Goal: Use online tool/utility

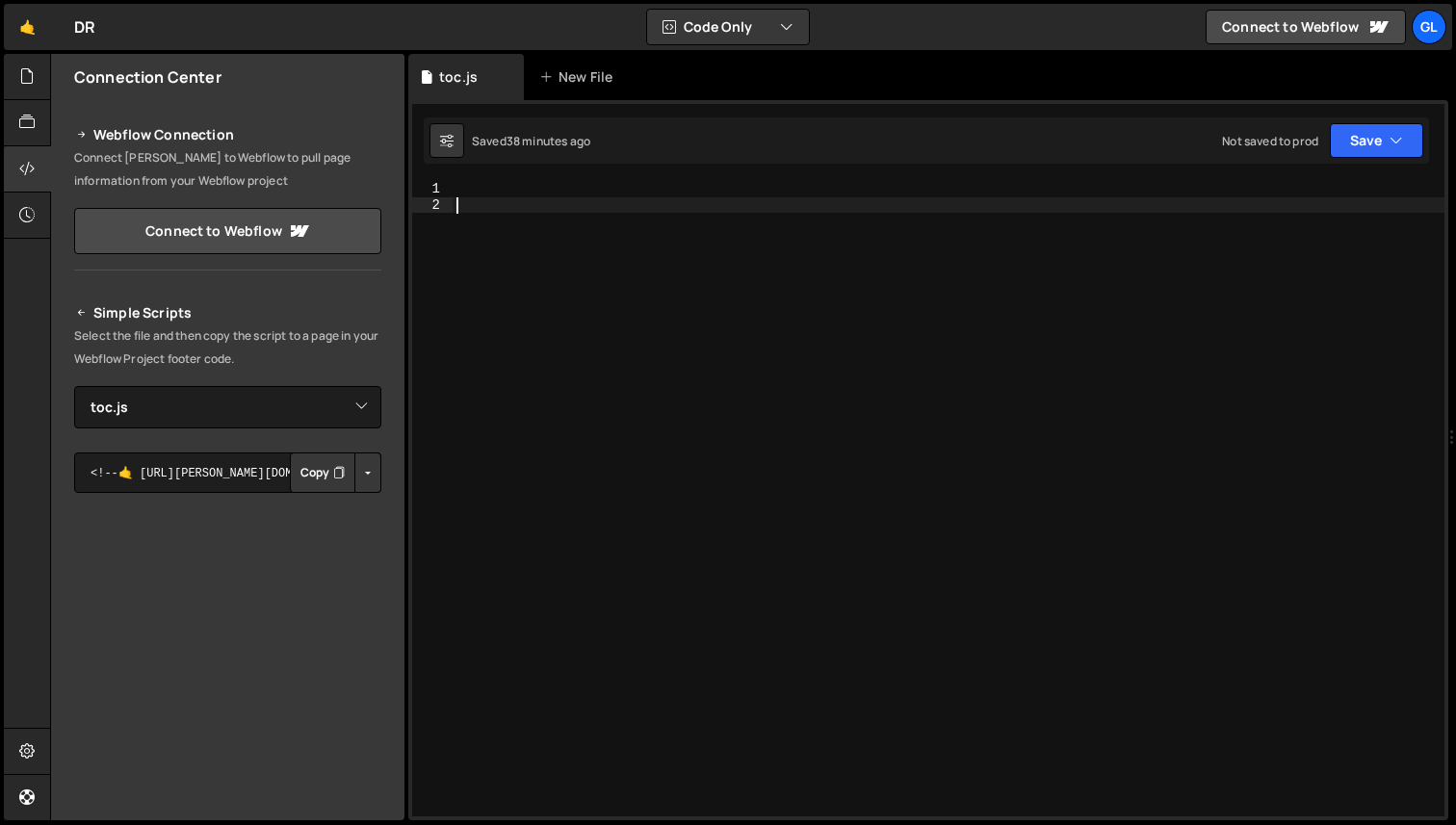
select select "46952"
click at [474, 192] on div at bounding box center [949, 514] width 992 height 667
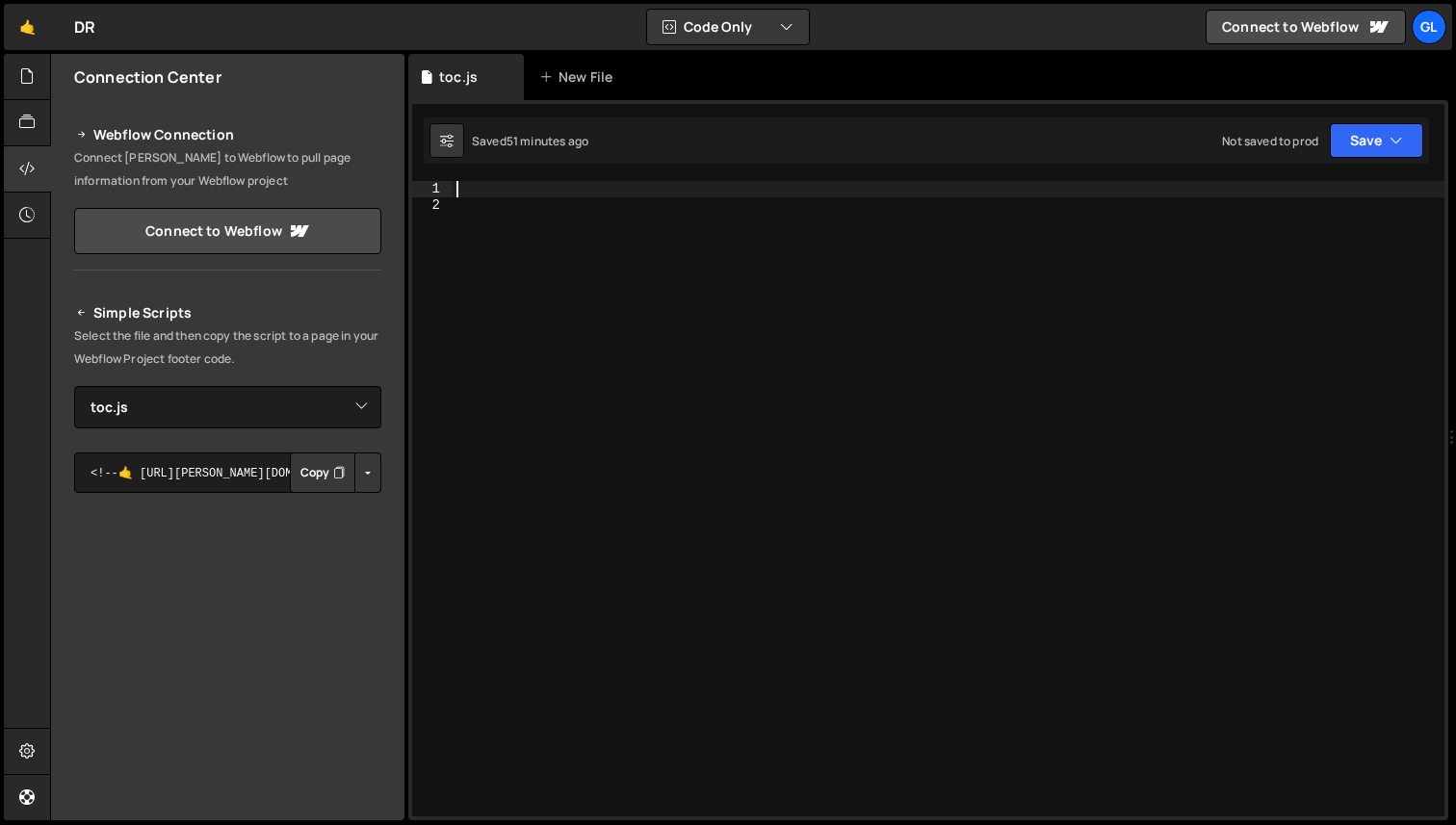
click at [492, 191] on div at bounding box center [949, 514] width 992 height 667
paste textarea "IntersectionObserver"
type textarea "IntersectionObserver"
click at [597, 249] on div "IntersectionObserver" at bounding box center [949, 514] width 992 height 667
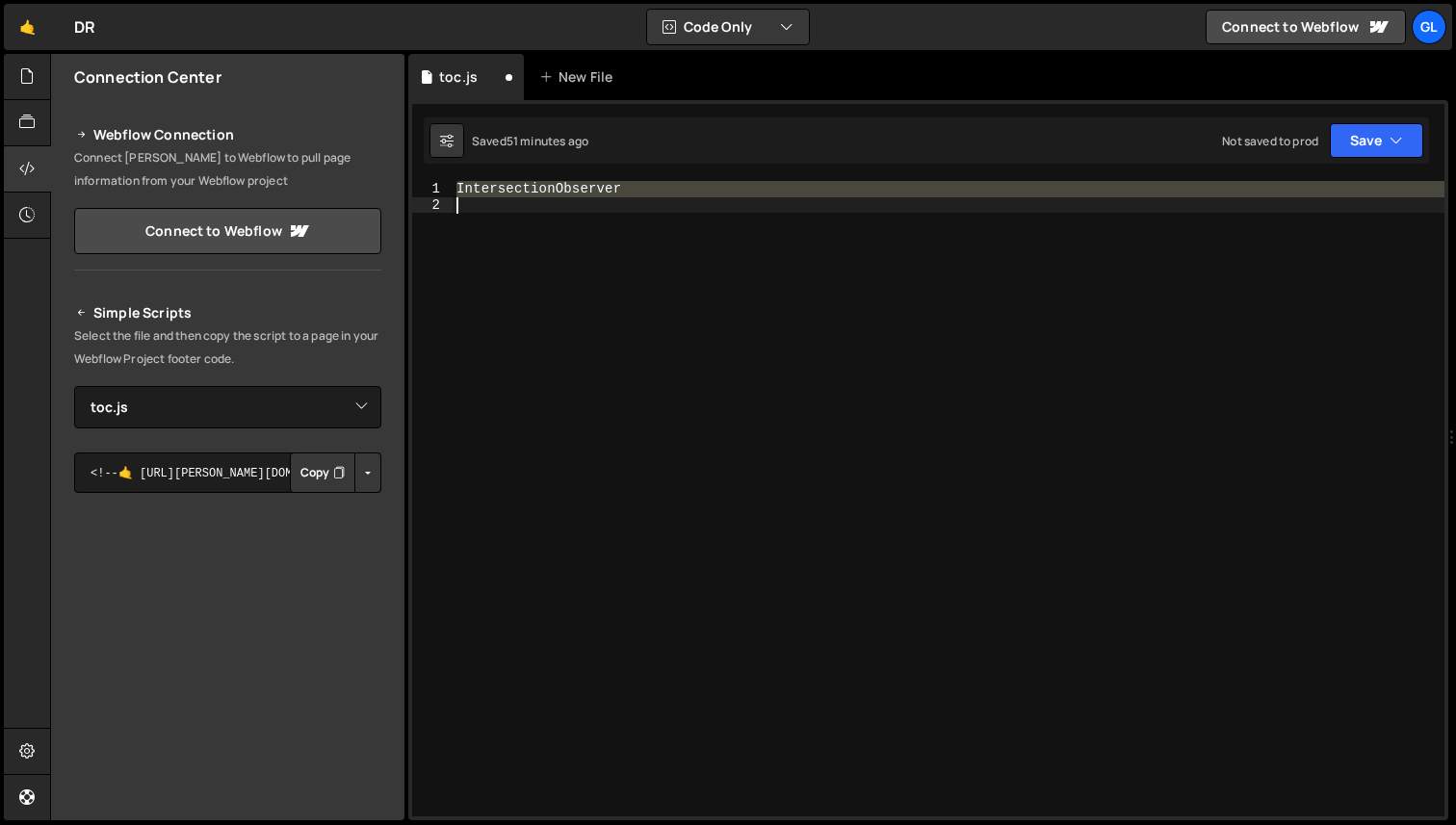
type textarea "IntersectionObserver"
paste textarea
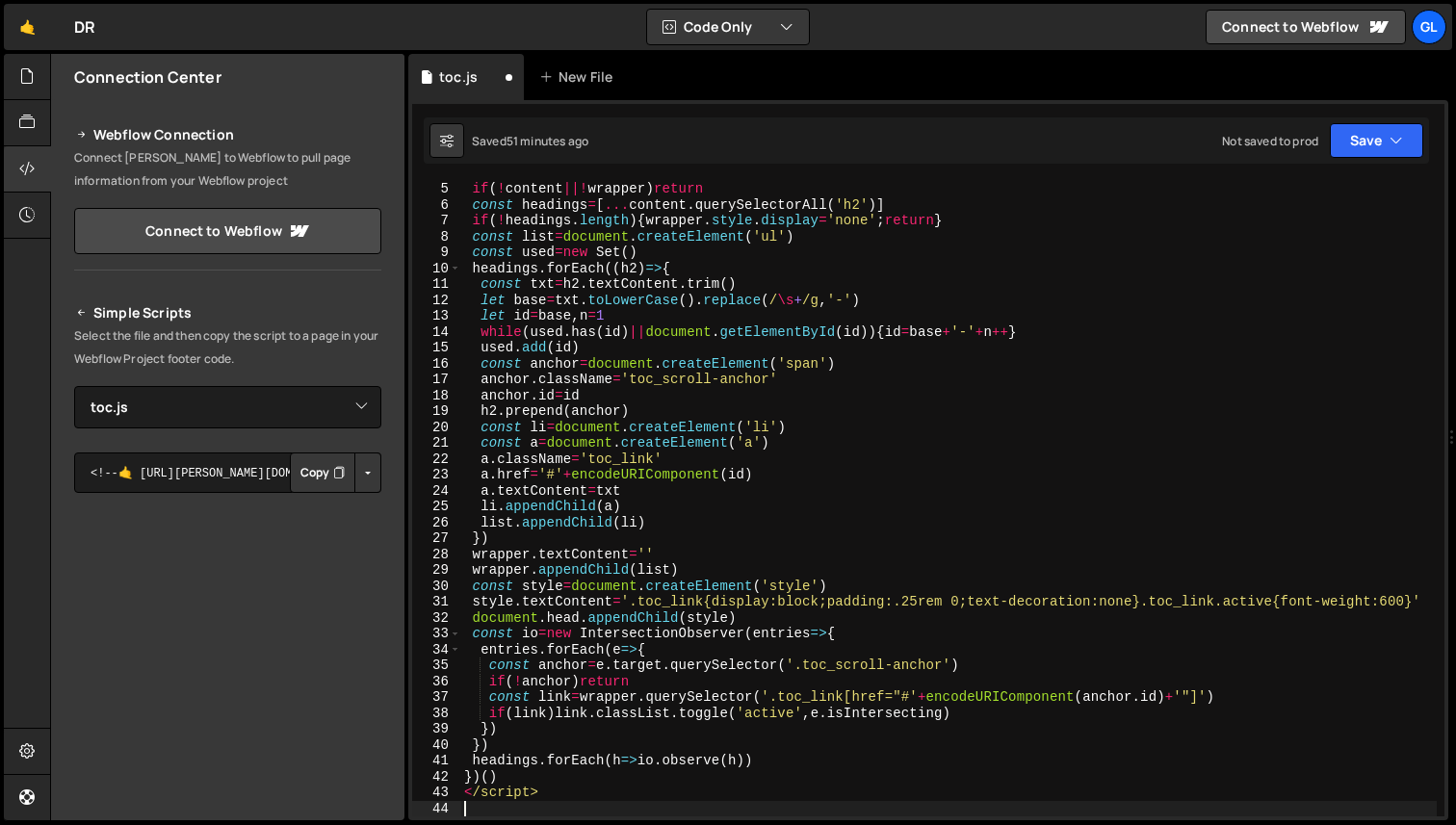
scroll to position [64, 0]
type textarea "<"
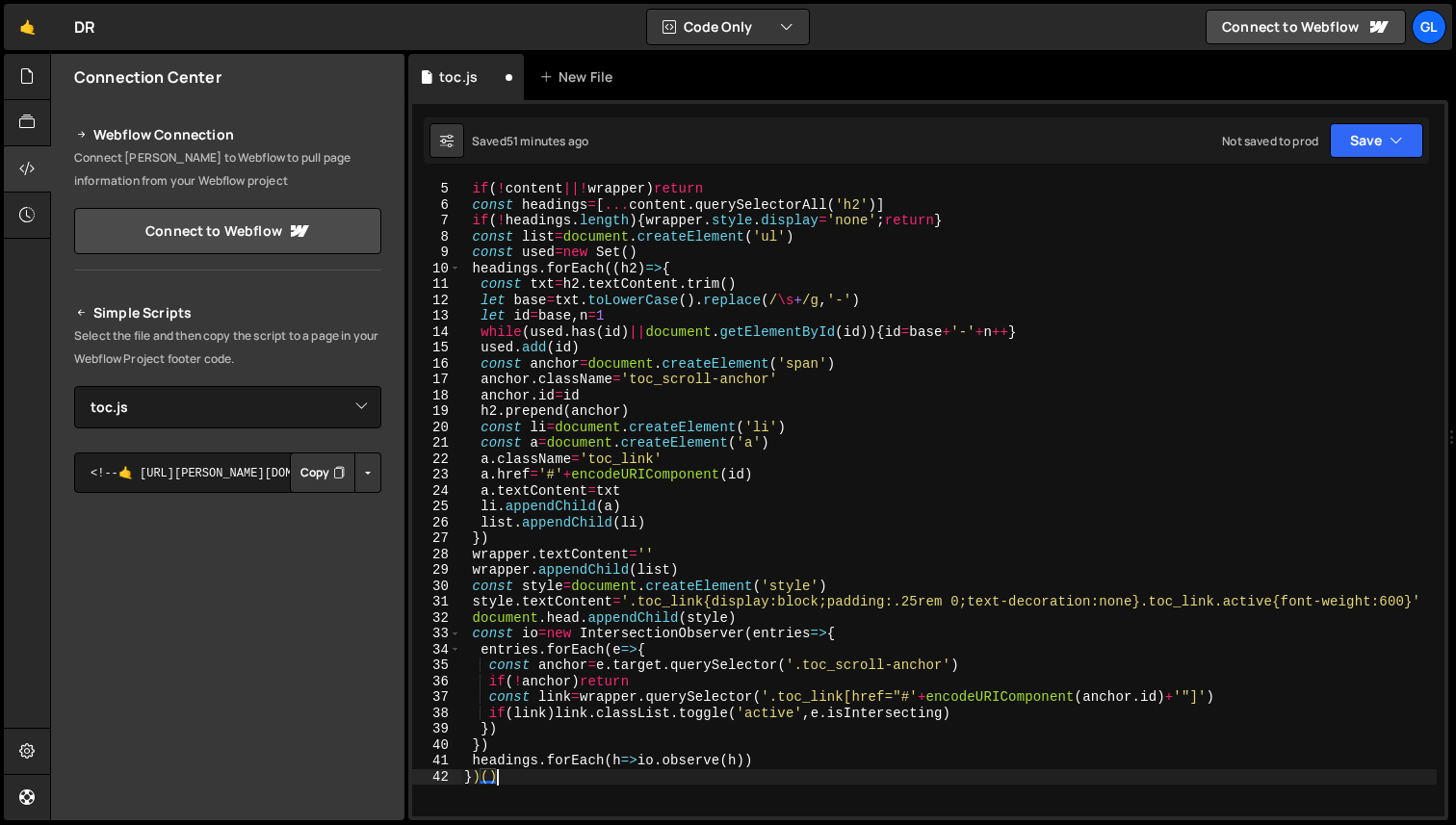
type textarea "<script>"
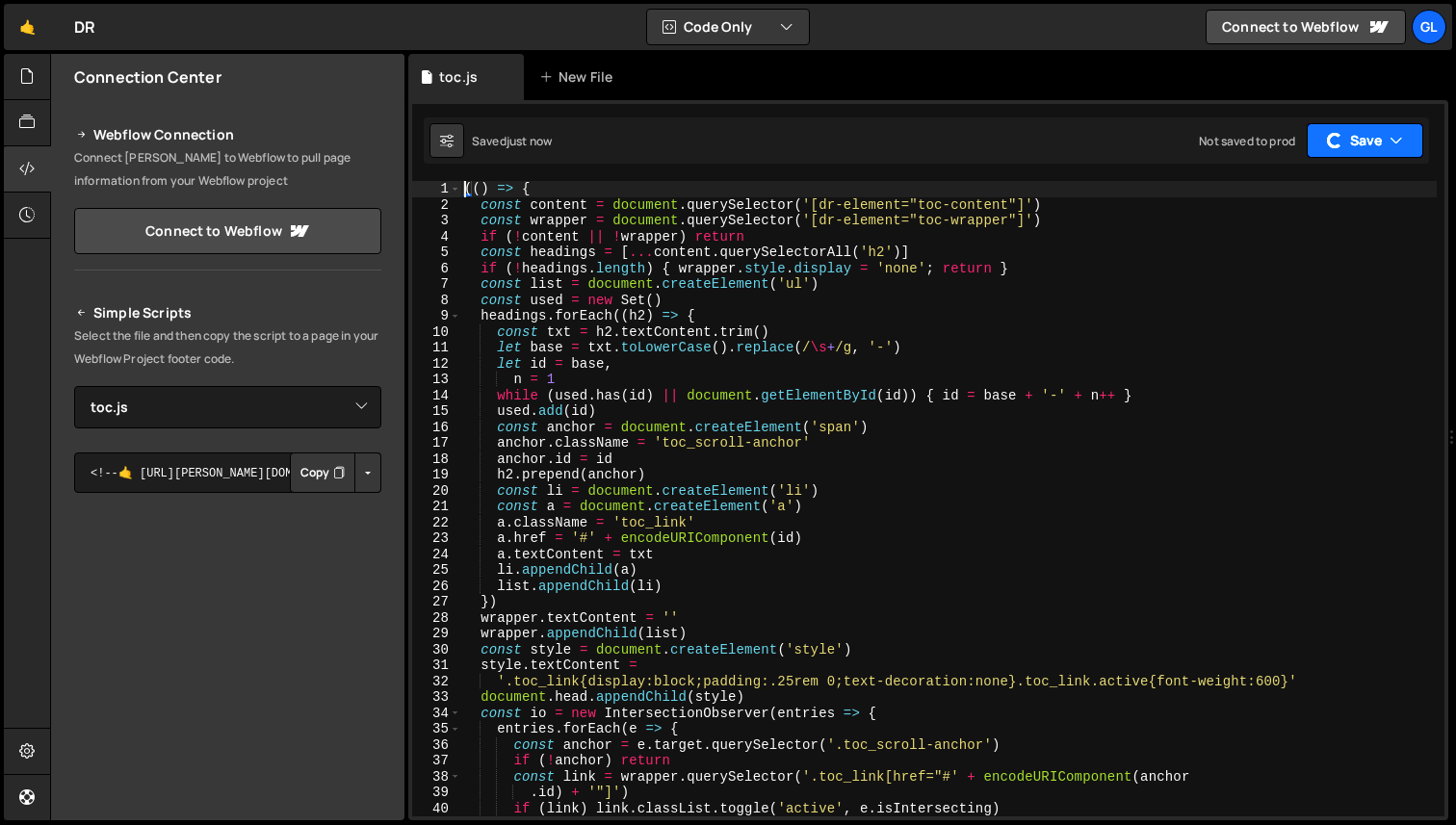
click at [1385, 146] on button "Save" at bounding box center [1364, 140] width 116 height 34
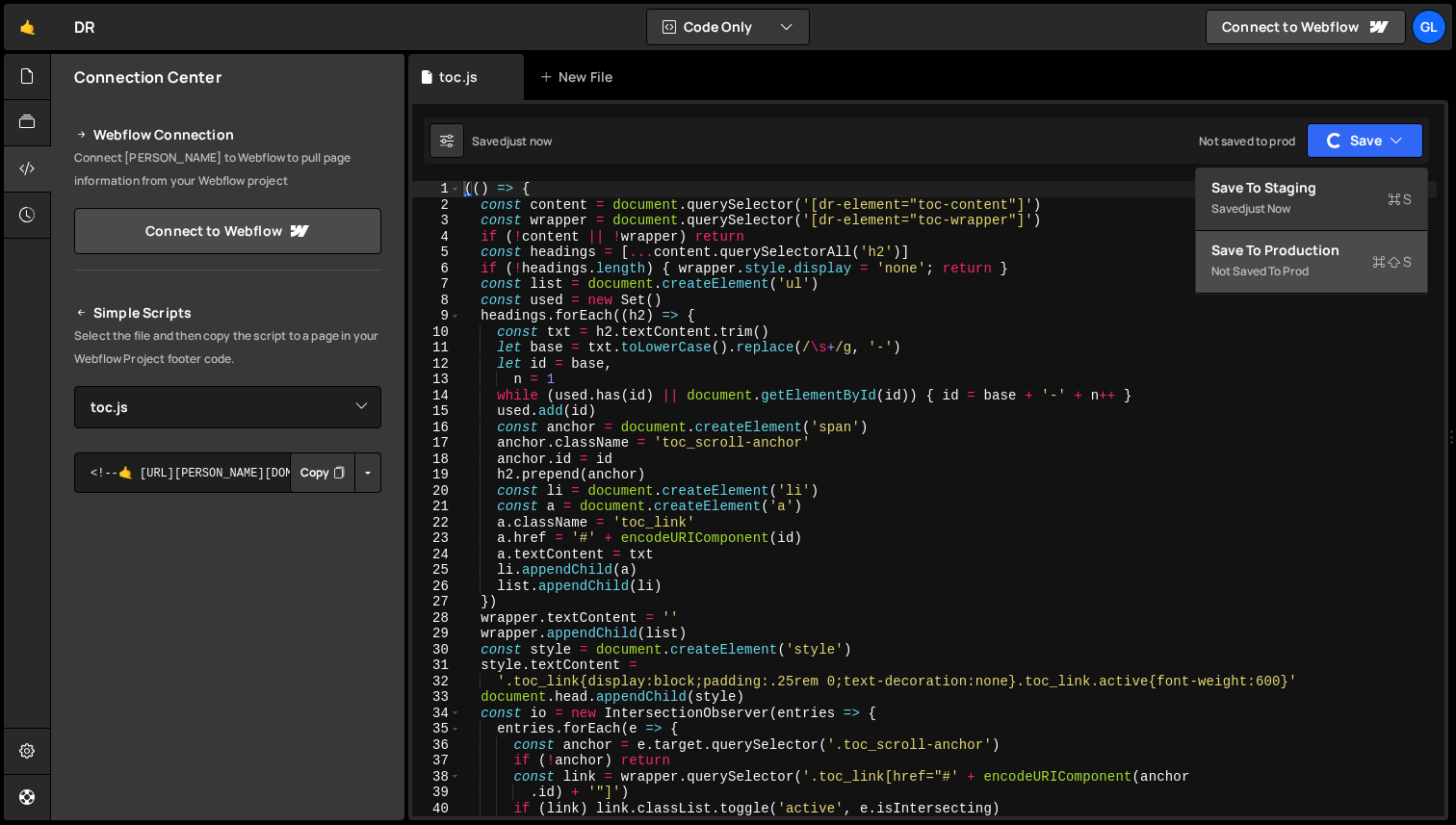
click at [1297, 270] on div "Not saved to prod" at bounding box center [1311, 272] width 200 height 23
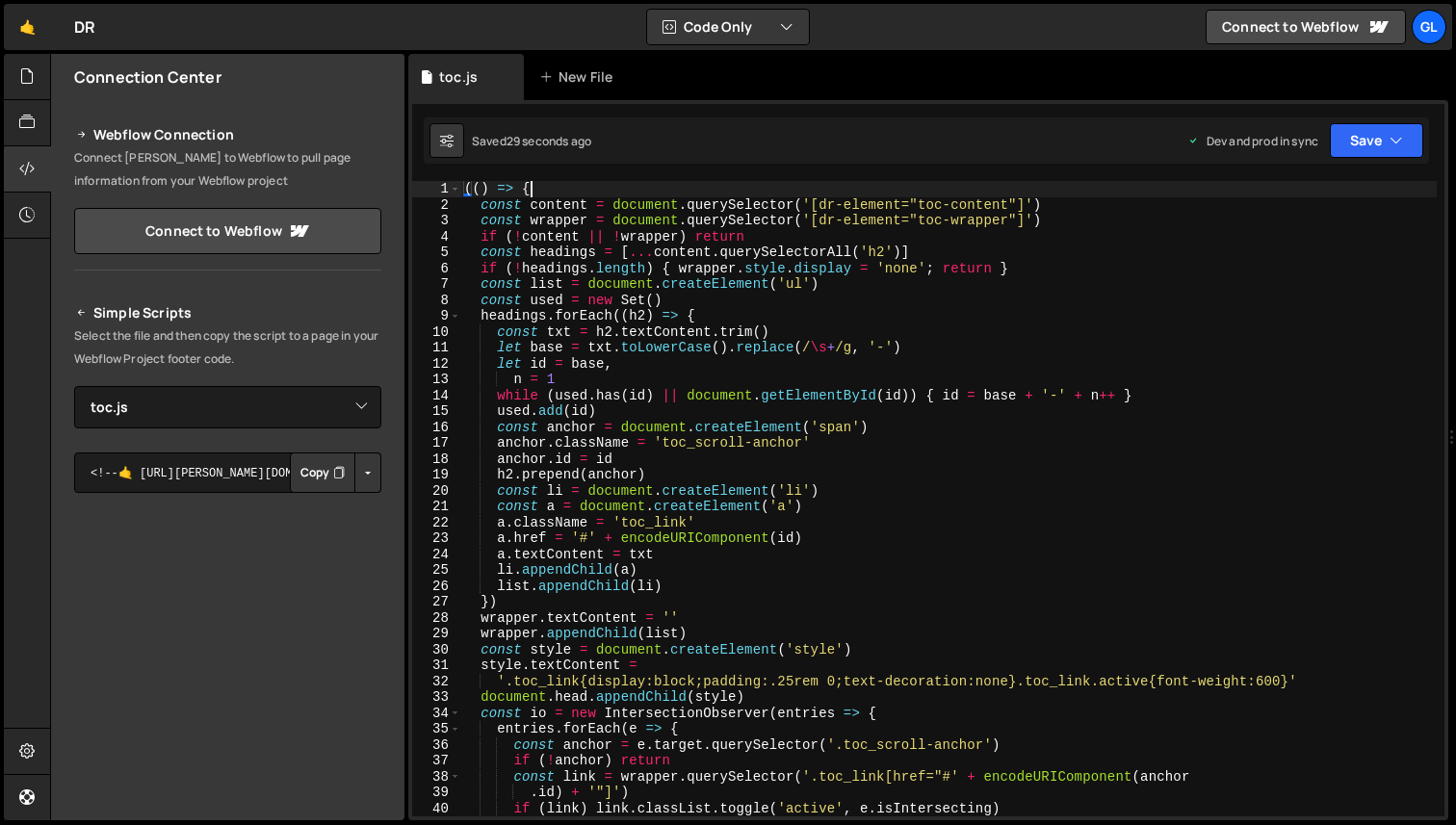
click at [566, 194] on div "(( ) => { const content = document . querySelector ( '[dr-element="toc-content"…" at bounding box center [949, 514] width 976 height 667
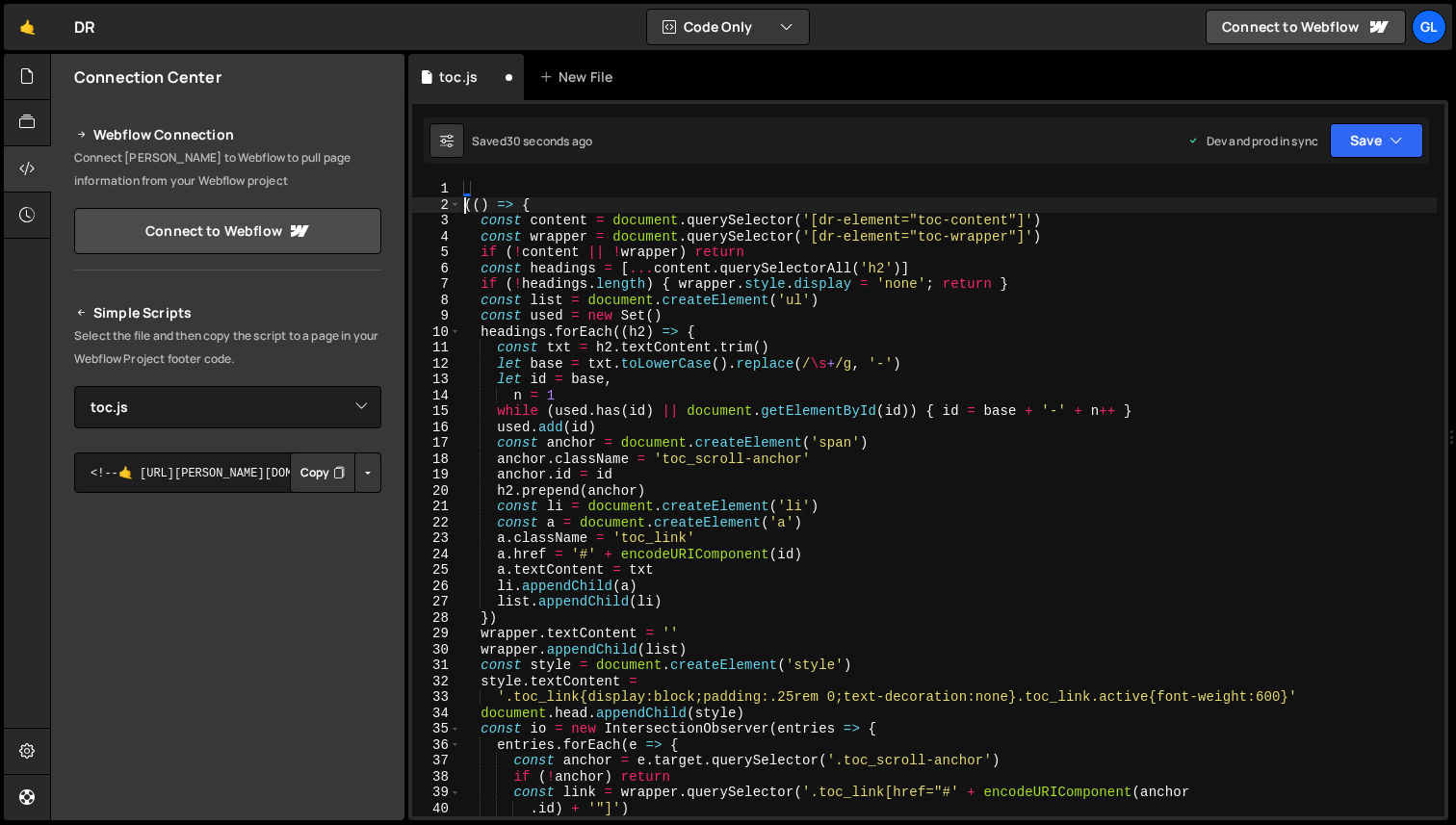
type textarea "(() => {"
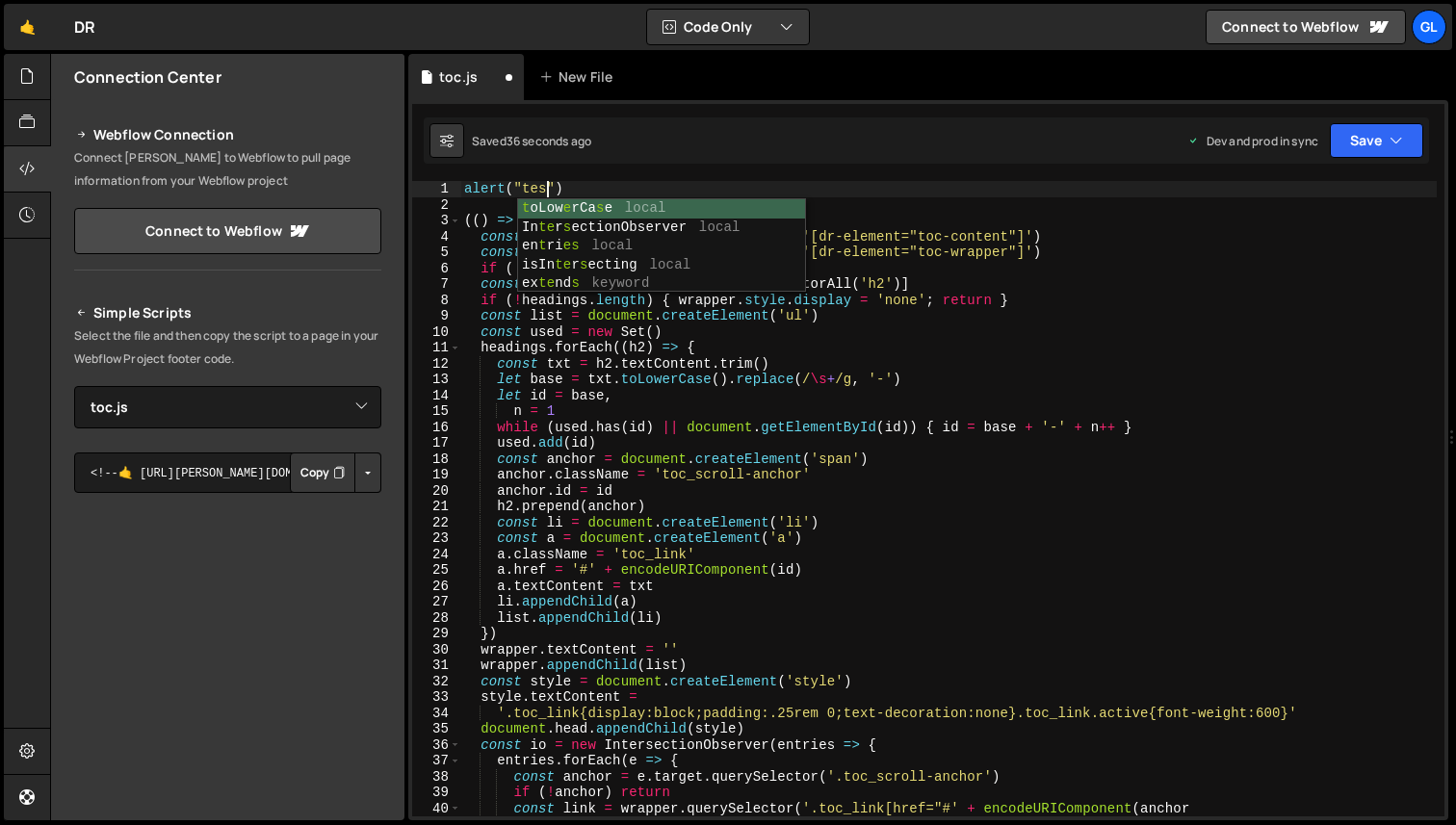
scroll to position [0, 6]
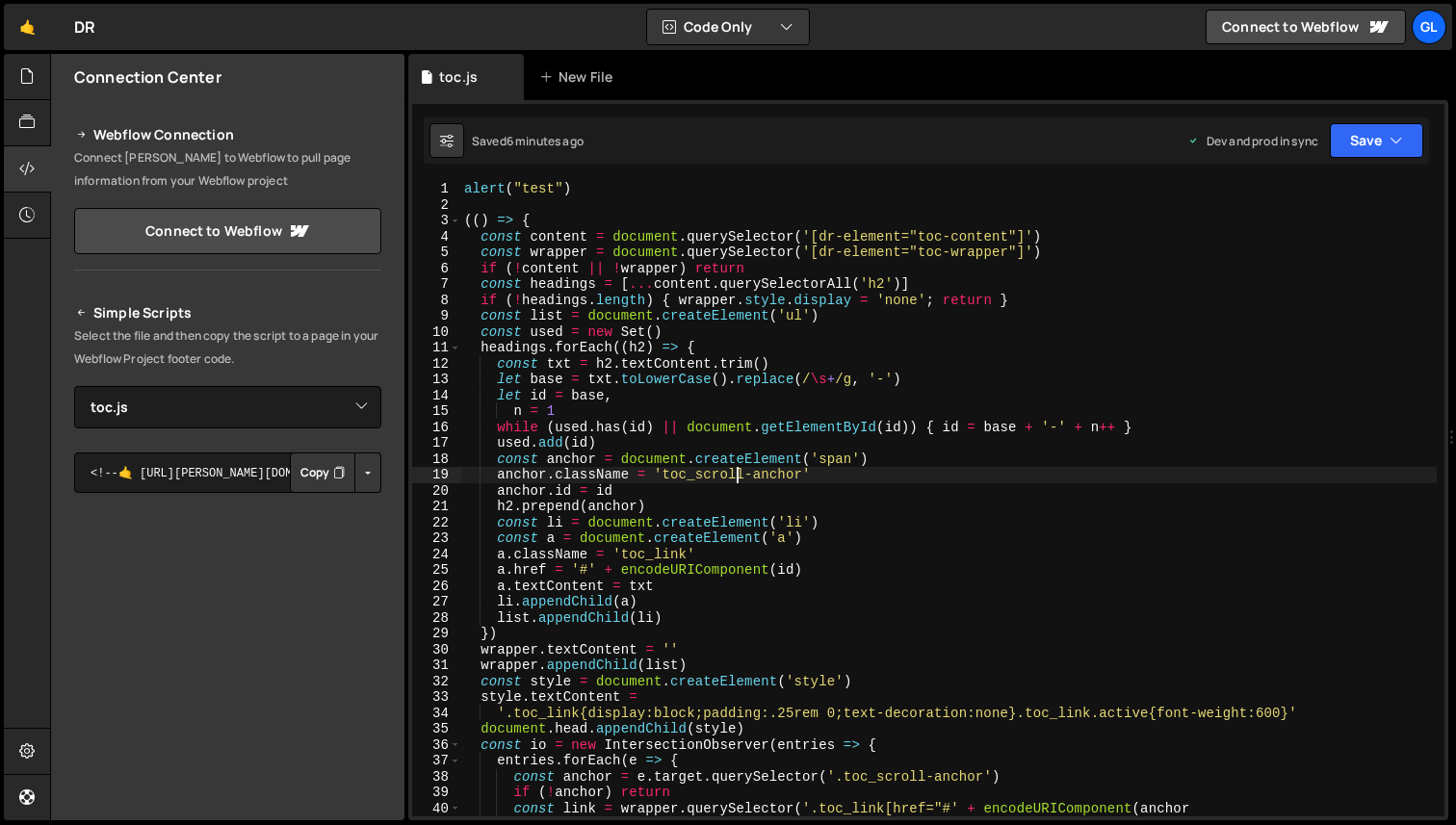
click at [733, 469] on div "alert ( "test" ) (( ) => { const content = document . querySelector ( '[dr-elem…" at bounding box center [949, 514] width 976 height 667
type textarea "})()"
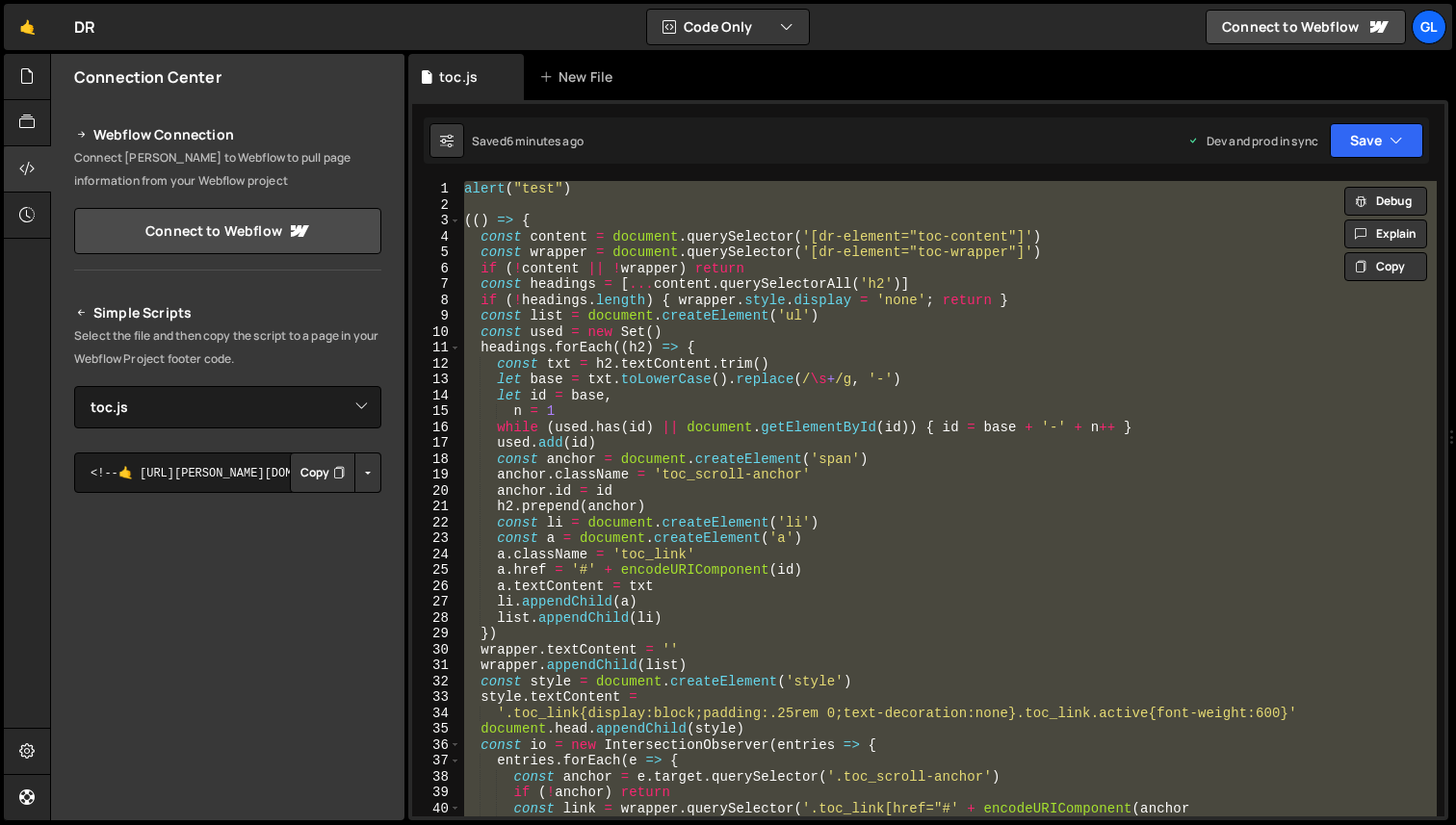
scroll to position [0, 1]
paste textarea
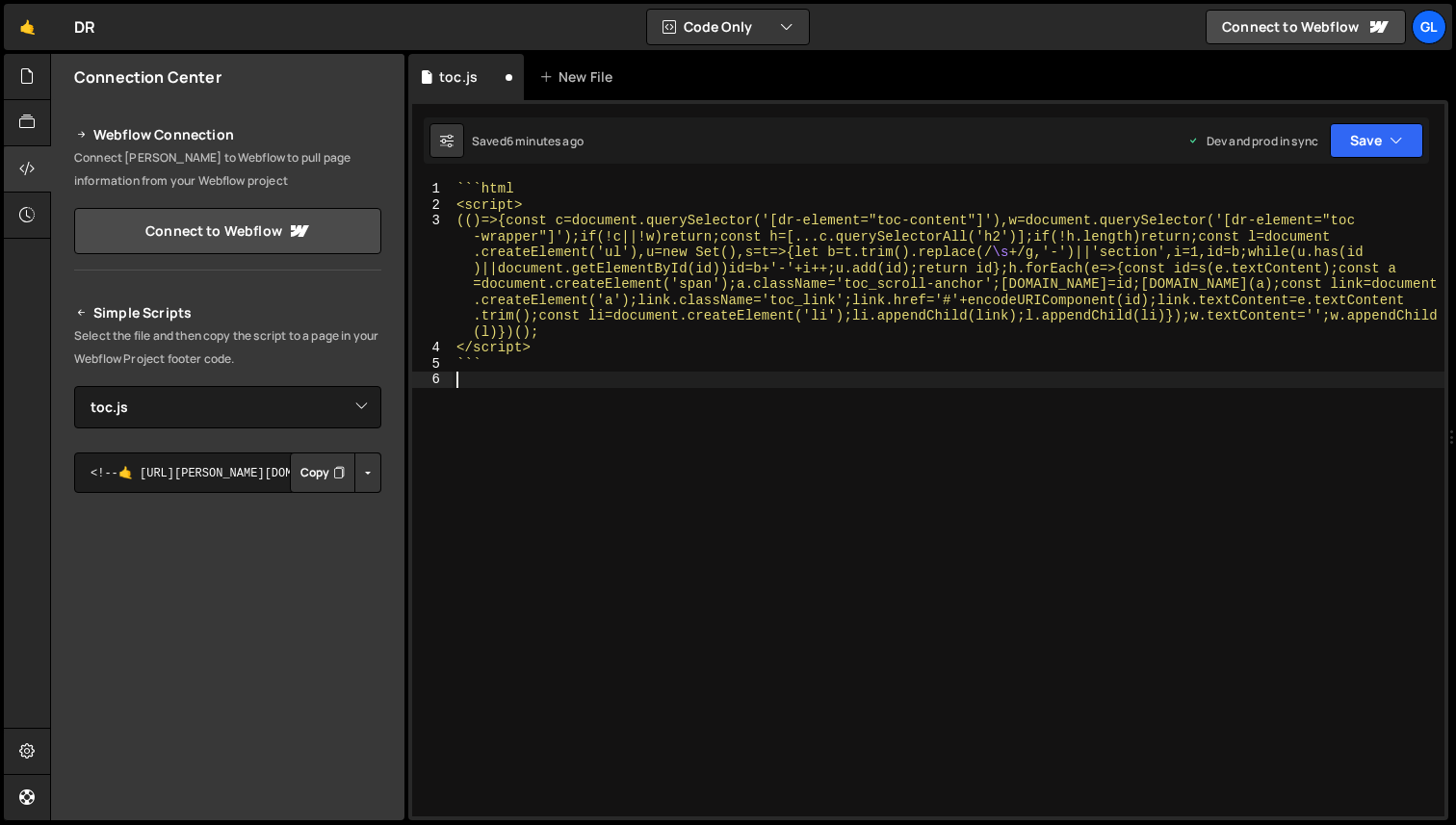
scroll to position [0, 0]
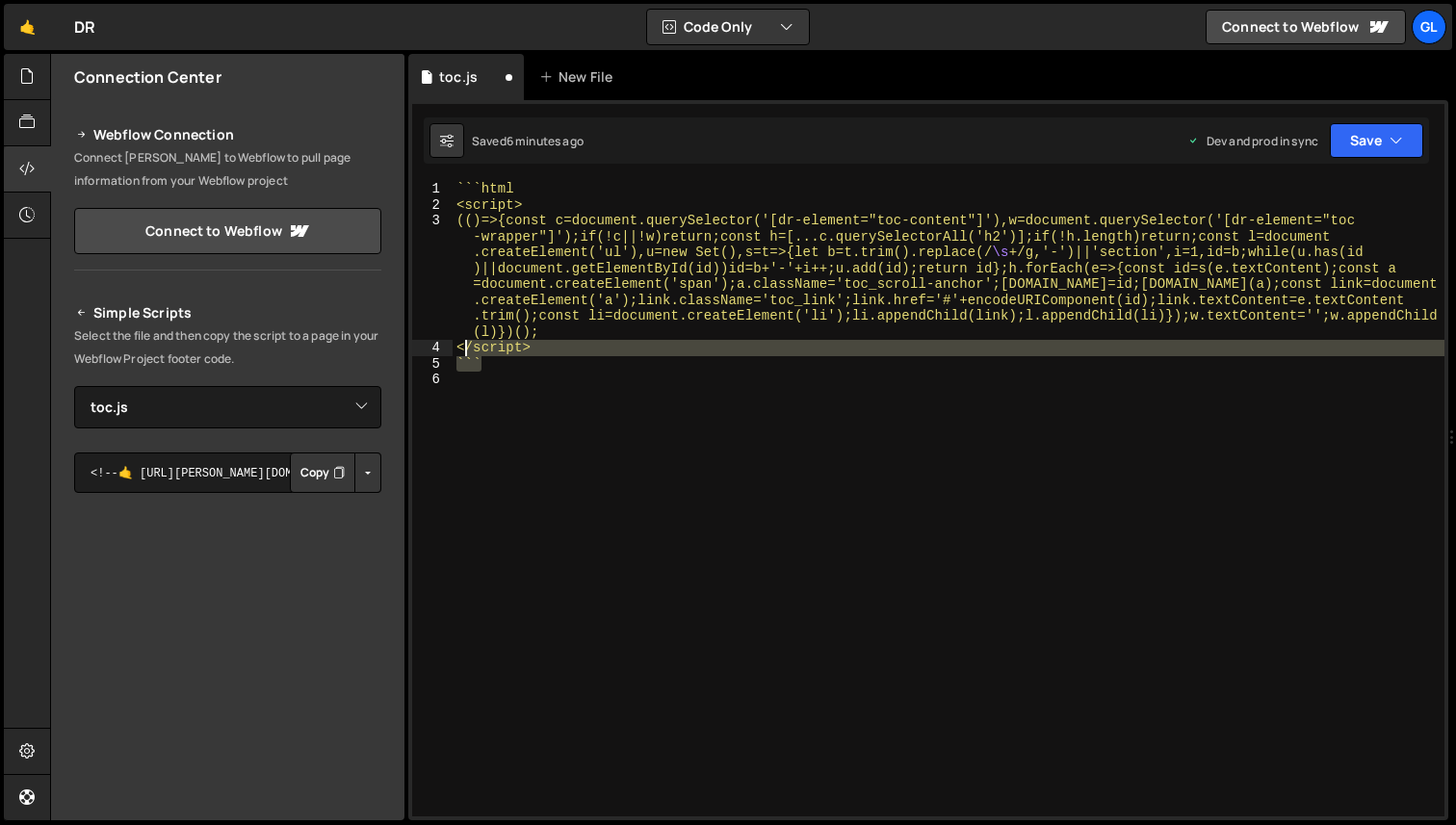
drag, startPoint x: 533, startPoint y: 367, endPoint x: 455, endPoint y: 352, distance: 79.4
click at [455, 352] on div "` ` ` html <script> (()=>{const c=document.querySelector('[dr-element="toc-cont…" at bounding box center [949, 514] width 992 height 667
type textarea "</script> ```"
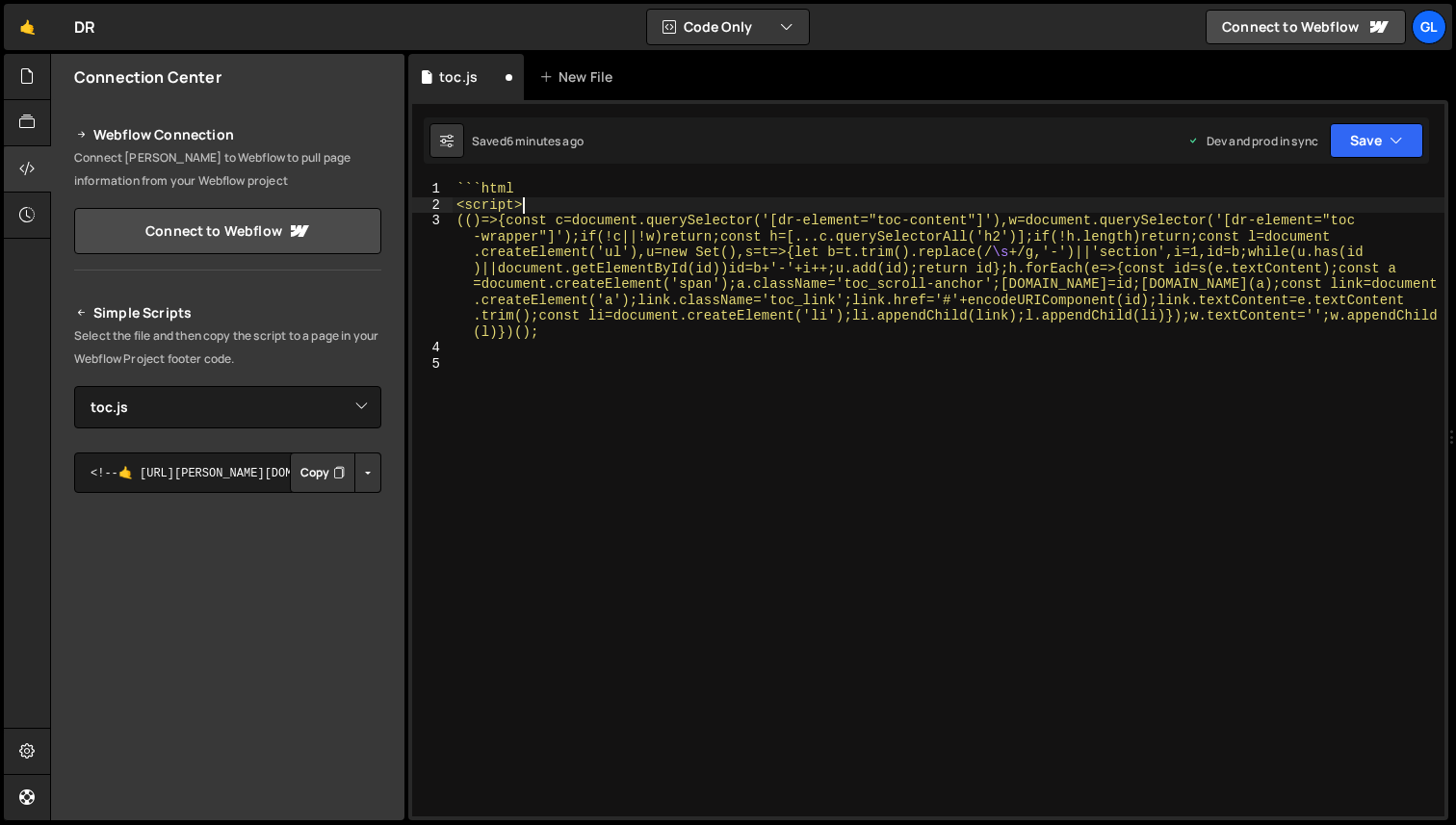
drag, startPoint x: 547, startPoint y: 202, endPoint x: 381, endPoint y: 166, distance: 169.9
click at [381, 166] on div "Files New File Javascript files 0 fr-pricing.js 0 0 toc.js 0 0 vimeo-video.js 0…" at bounding box center [753, 437] width 1406 height 767
type textarea "```html <script>"
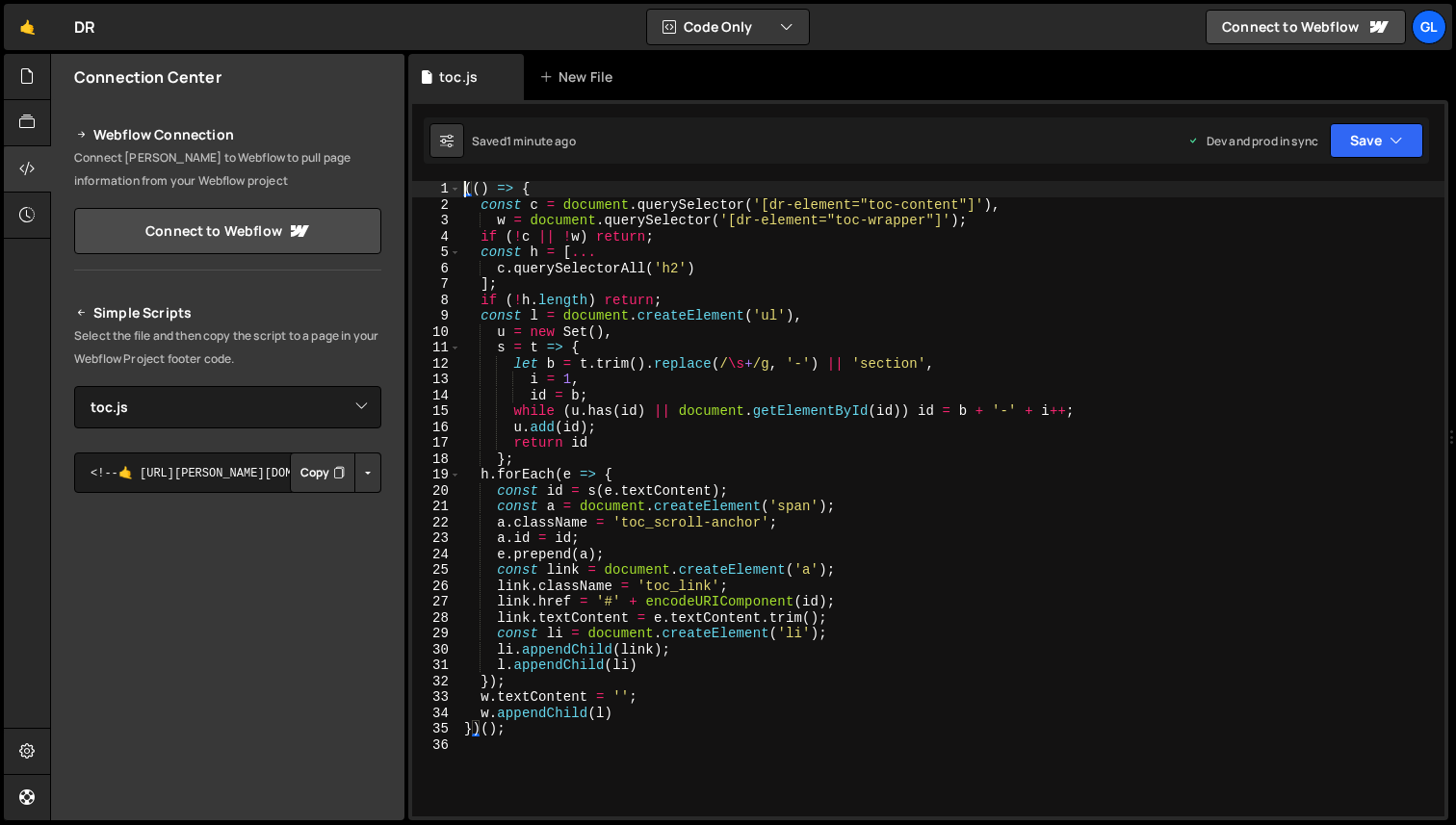
click at [664, 561] on div "(( ) => { const c = document . querySelector ( '[dr-element="toc-content"]' ) ,…" at bounding box center [952, 514] width 984 height 667
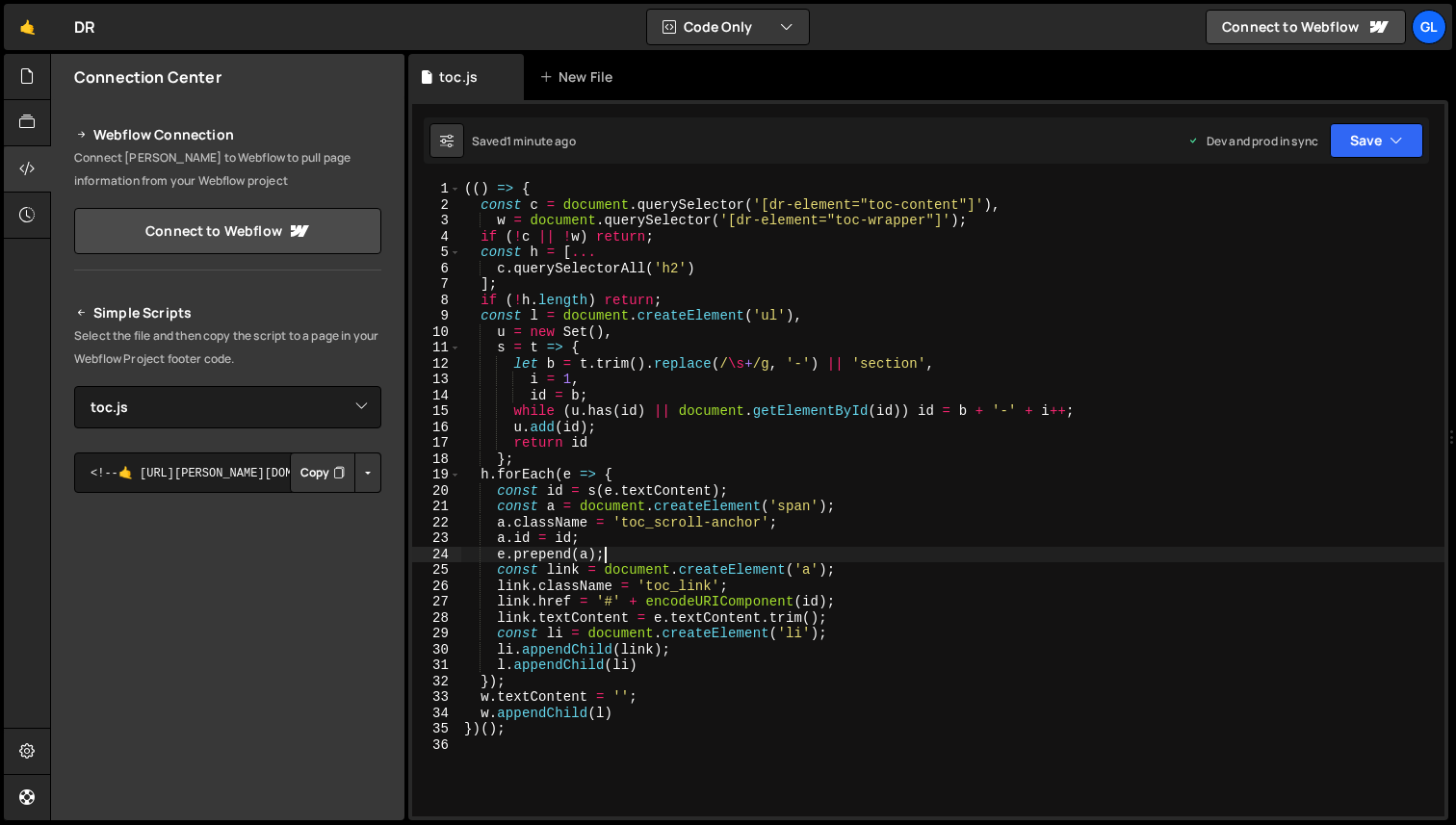
type textarea "})();"
paste textarea
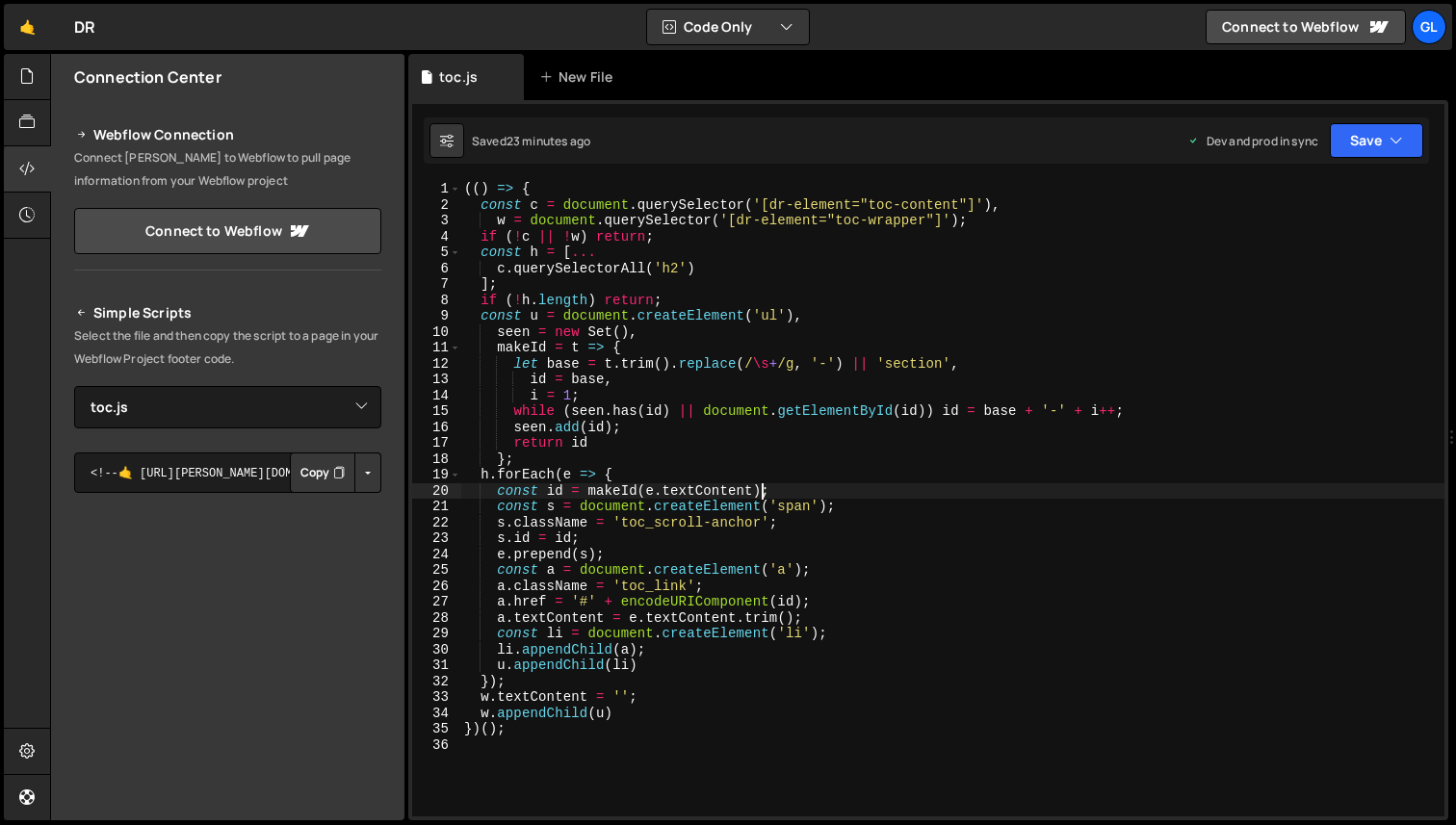
click at [763, 492] on div "(( ) => { const c = document . querySelector ( '[dr-element="toc-content"]' ) ,…" at bounding box center [952, 514] width 984 height 667
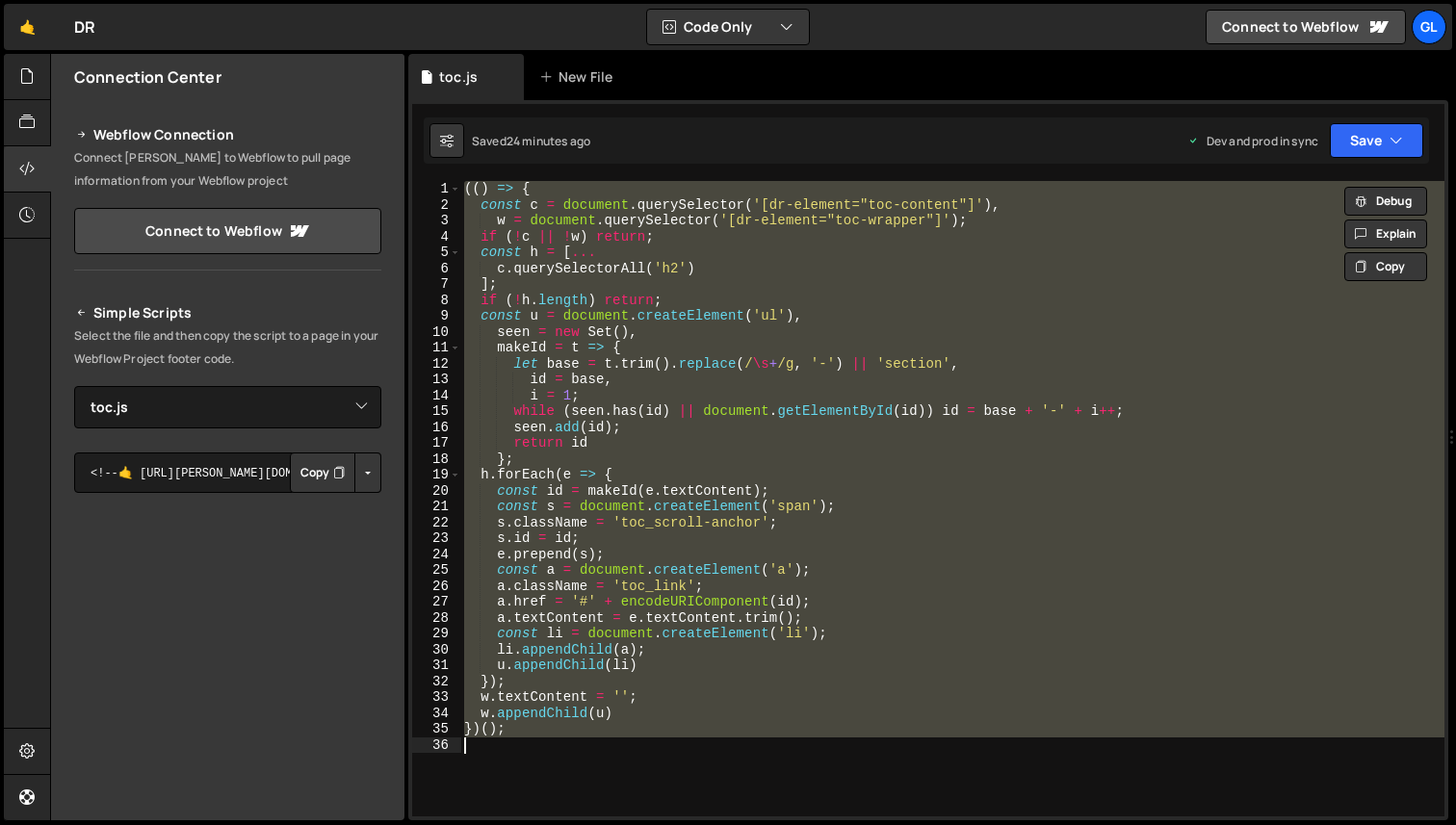
click at [770, 488] on div "(( ) => { const c = document . querySelector ( '[dr-element="toc-content"]' ) ,…" at bounding box center [952, 514] width 984 height 667
type textarea "})();"
paste textarea
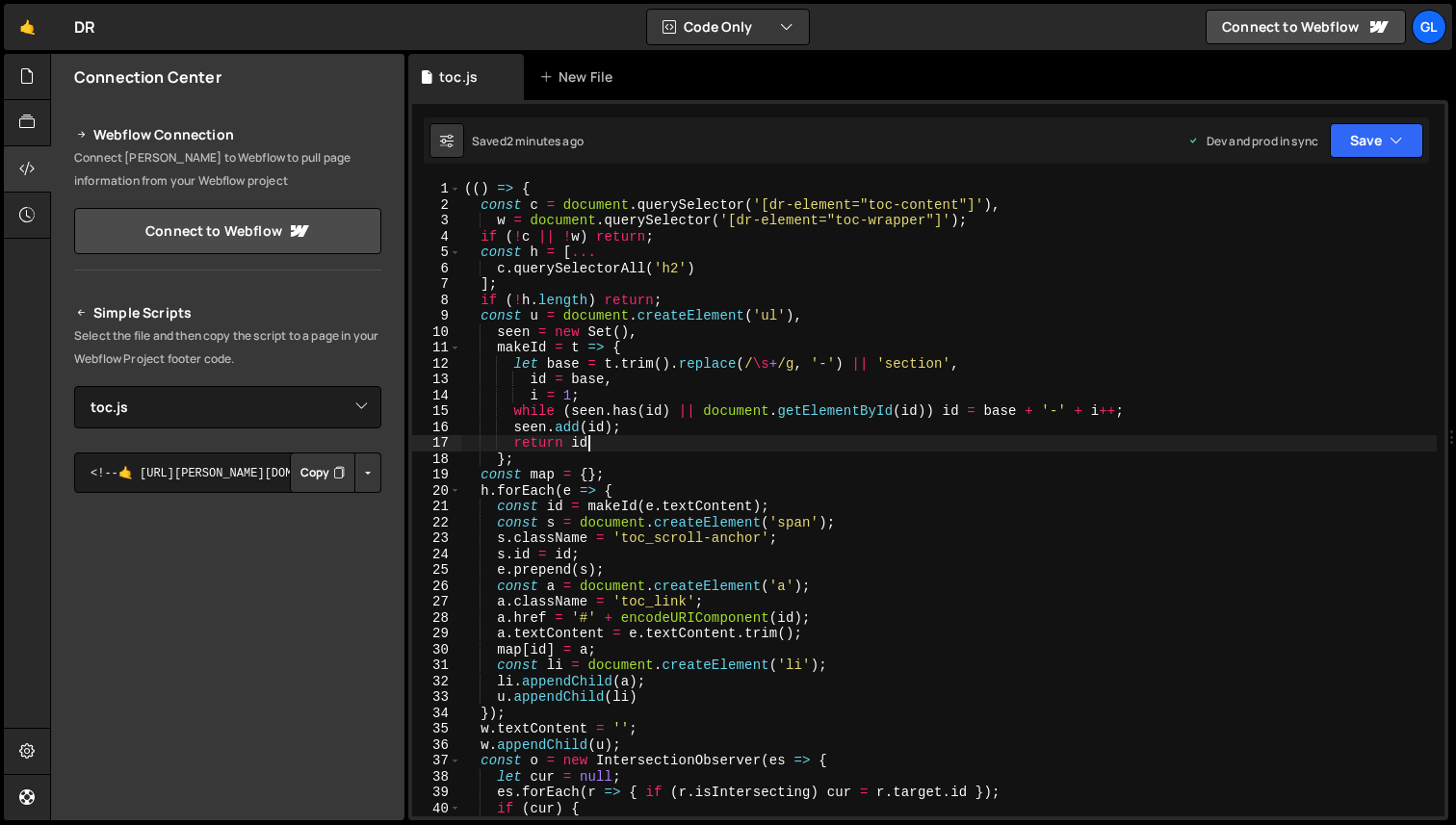
click at [649, 444] on div "(( ) => { const c = document . querySelector ( '[dr-element="toc-content"]' ) ,…" at bounding box center [949, 514] width 976 height 667
type textarea "})();"
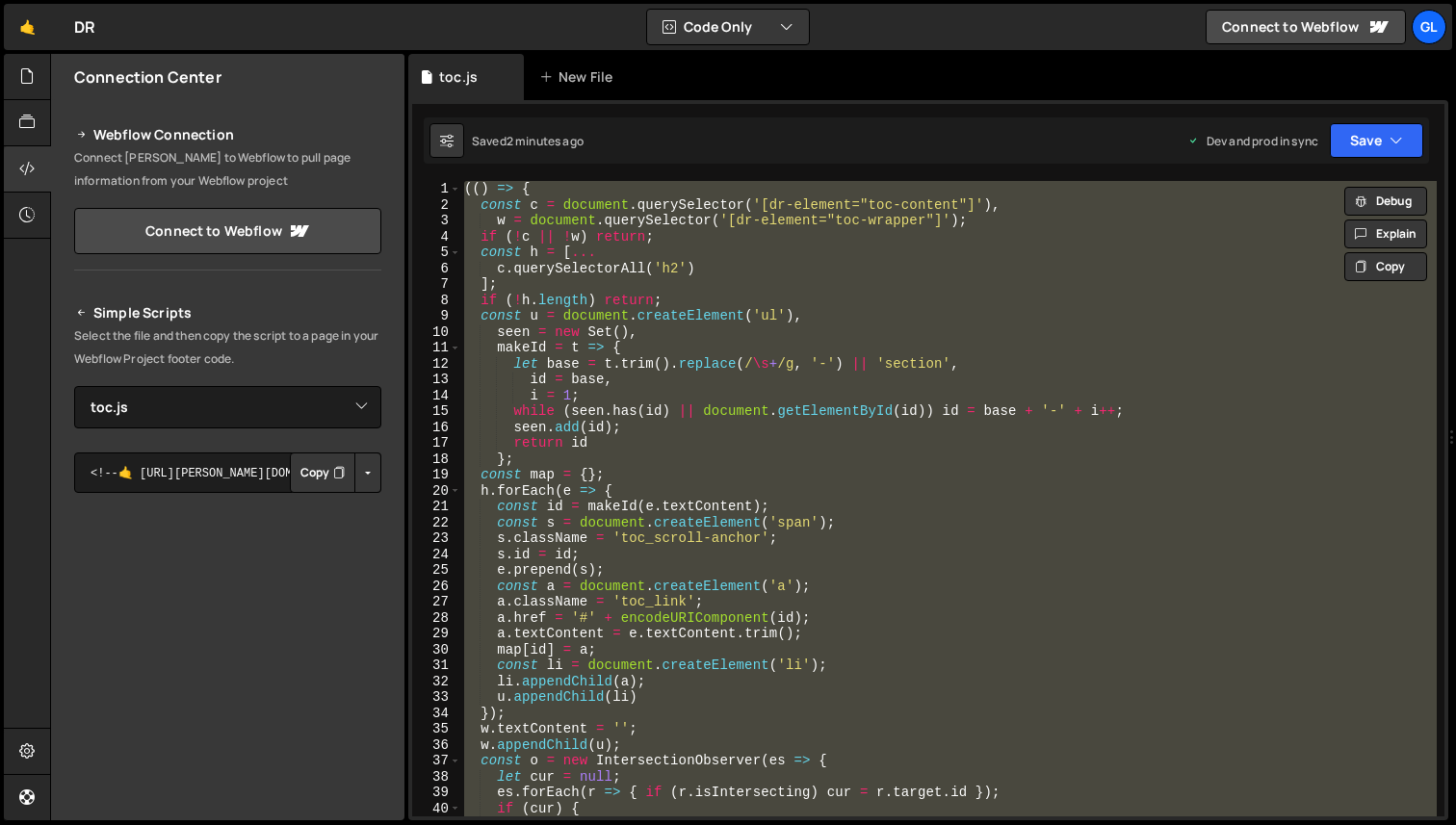
paste textarea
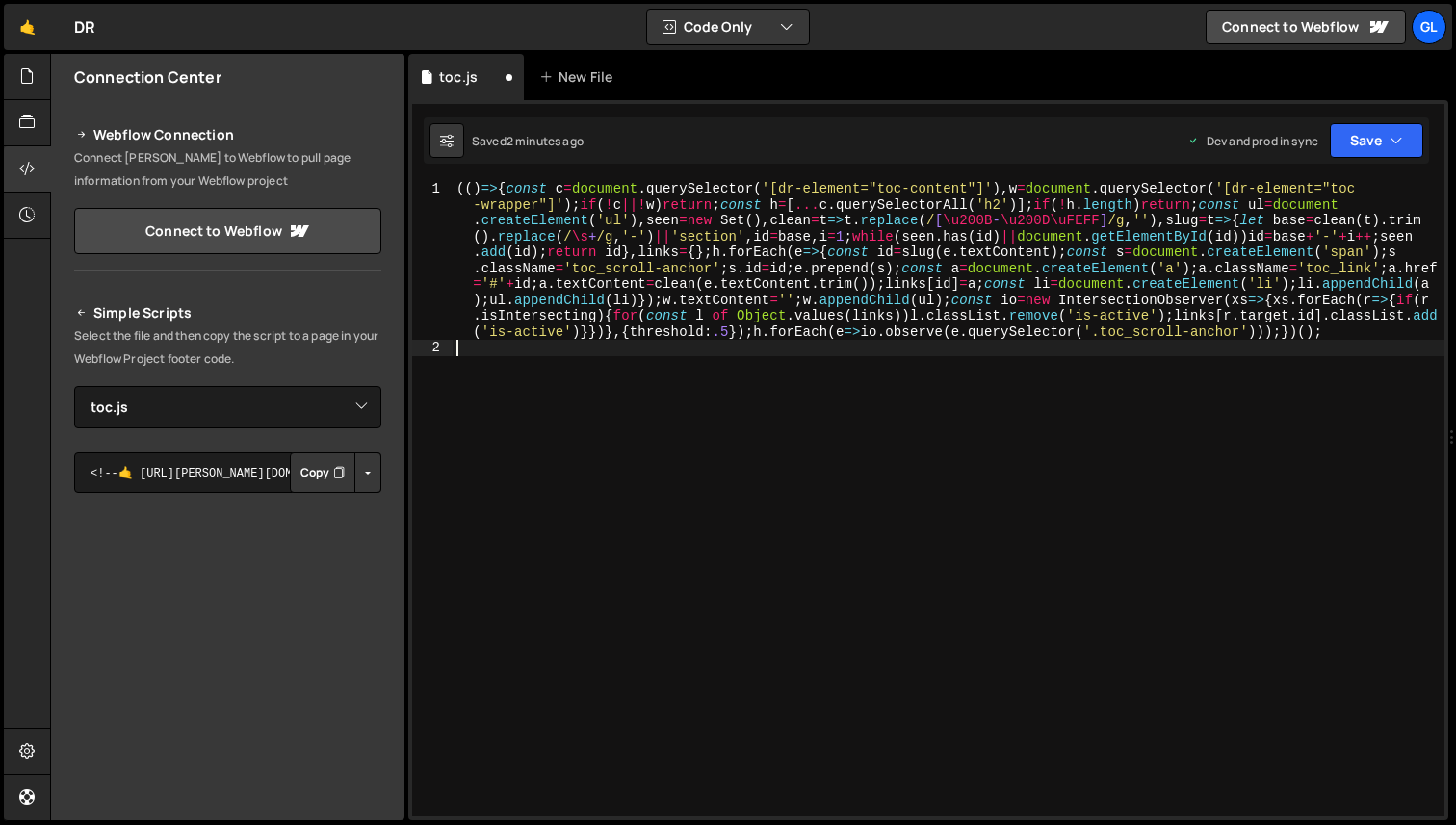
type textarea "const c = document.querySelector('[dr-element="toc-content"]'),"
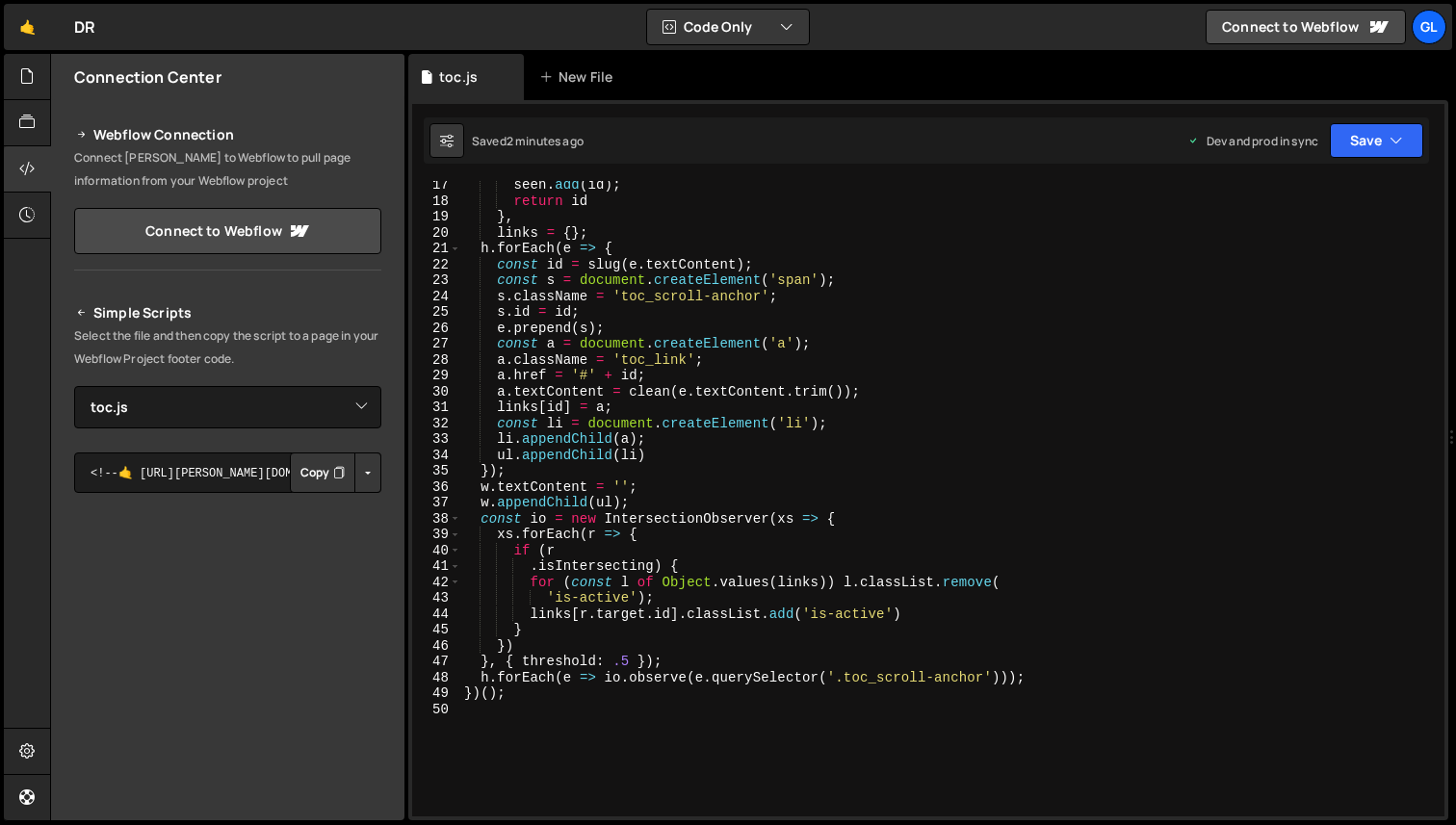
scroll to position [407, 0]
